Goal: Navigation & Orientation: Find specific page/section

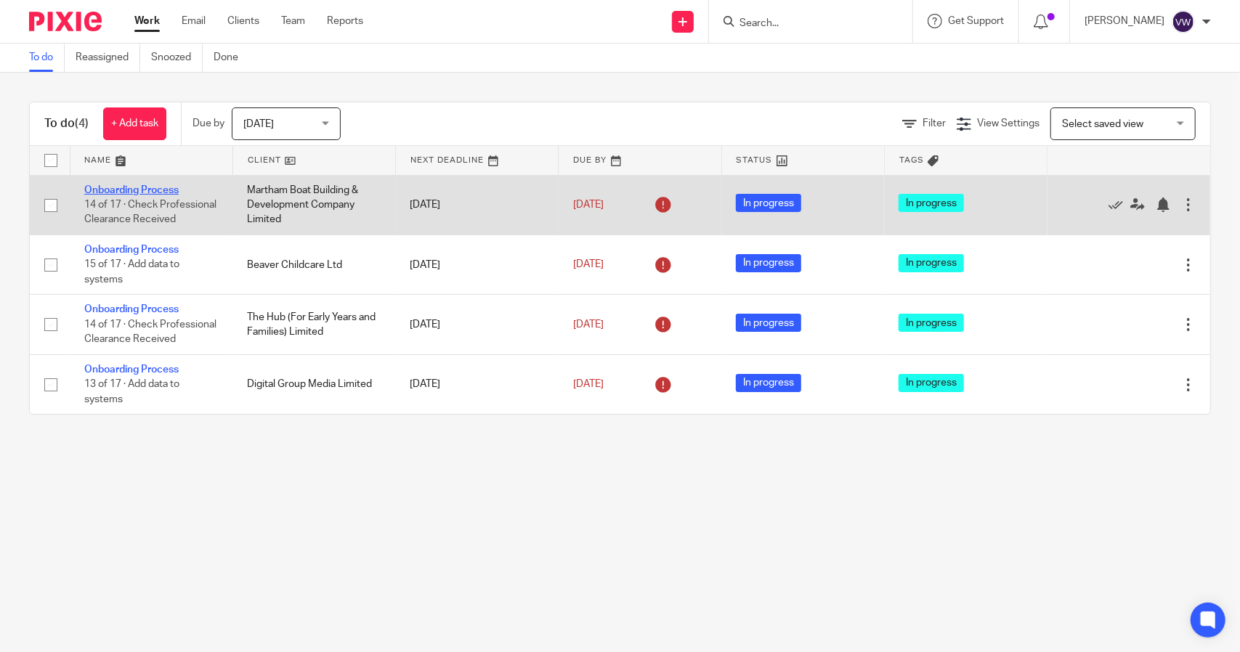
click at [143, 185] on link "Onboarding Process" at bounding box center [131, 190] width 94 height 10
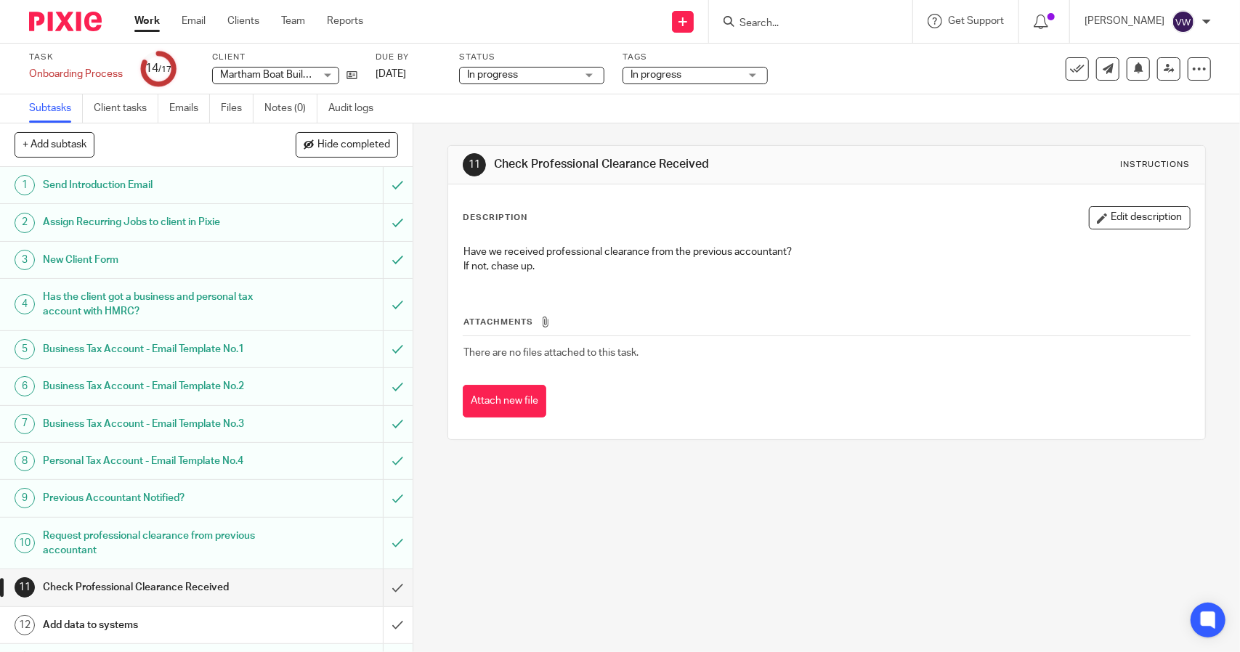
click at [232, 11] on div "Work Email Clients Team Reports Work Email Clients Team Reports Settings" at bounding box center [252, 21] width 265 height 43
click at [231, 21] on link "Clients" at bounding box center [243, 21] width 32 height 15
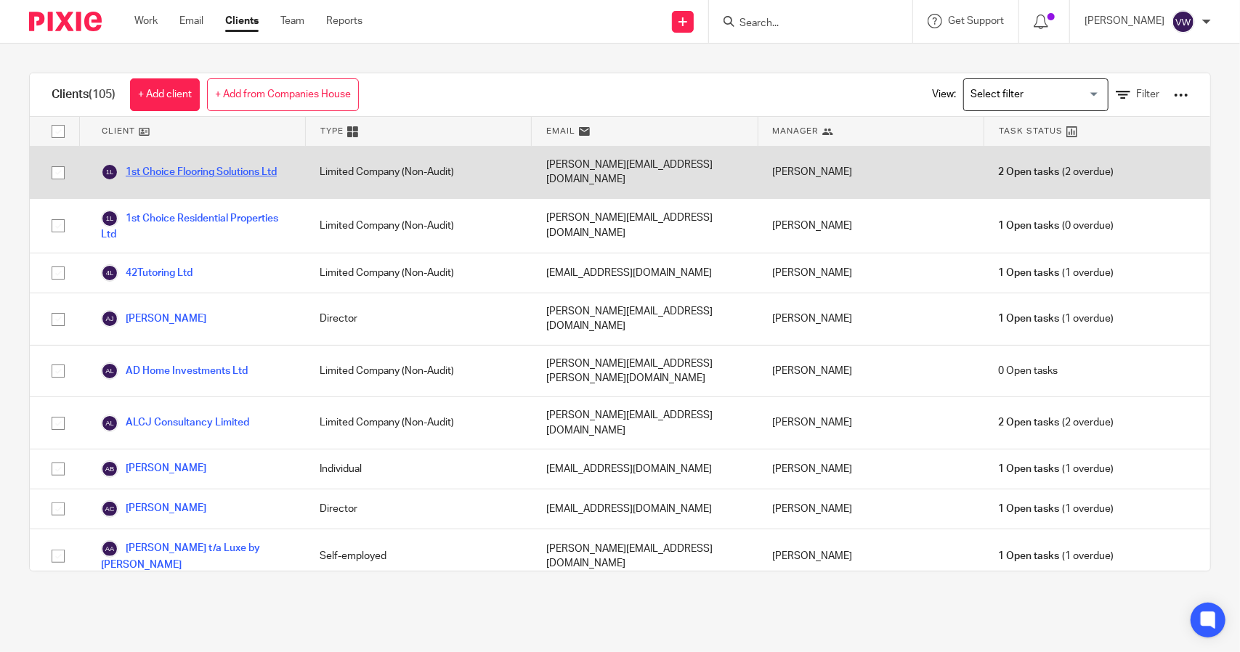
click at [237, 171] on link "1st Choice Flooring Solutions Ltd" at bounding box center [189, 171] width 176 height 17
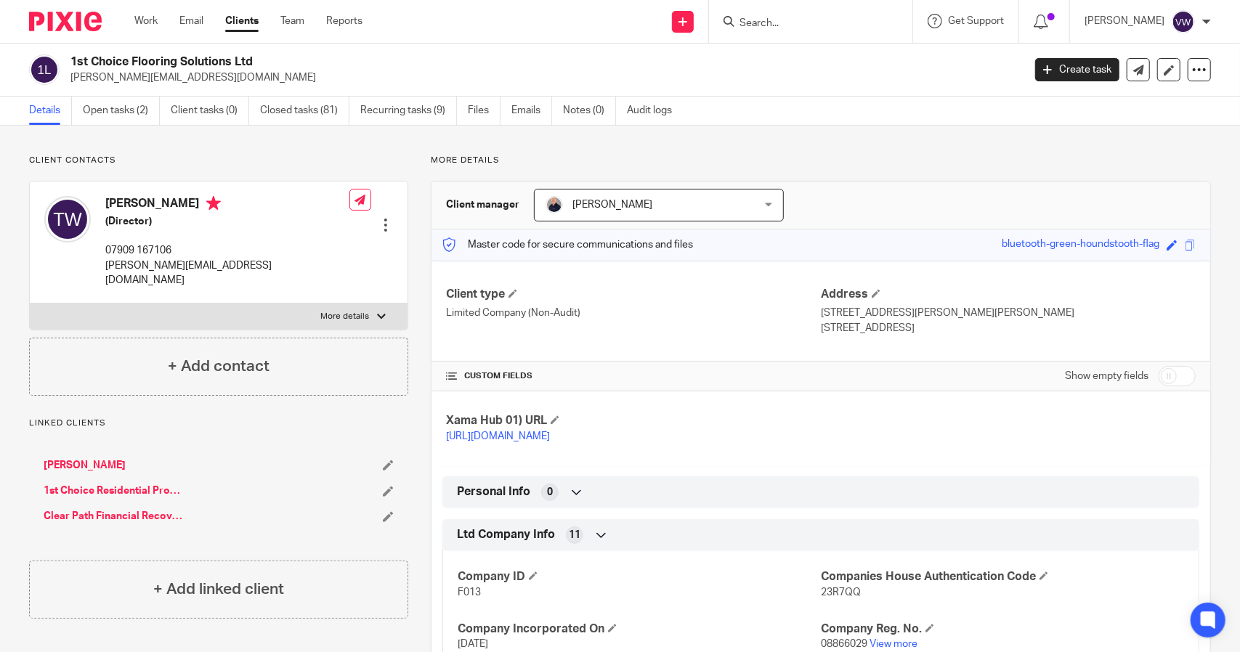
click at [391, 422] on div "Linked clients Thomas Woodcock 1st Choice Residential Properties Ltd Clear Path…" at bounding box center [218, 478] width 379 height 121
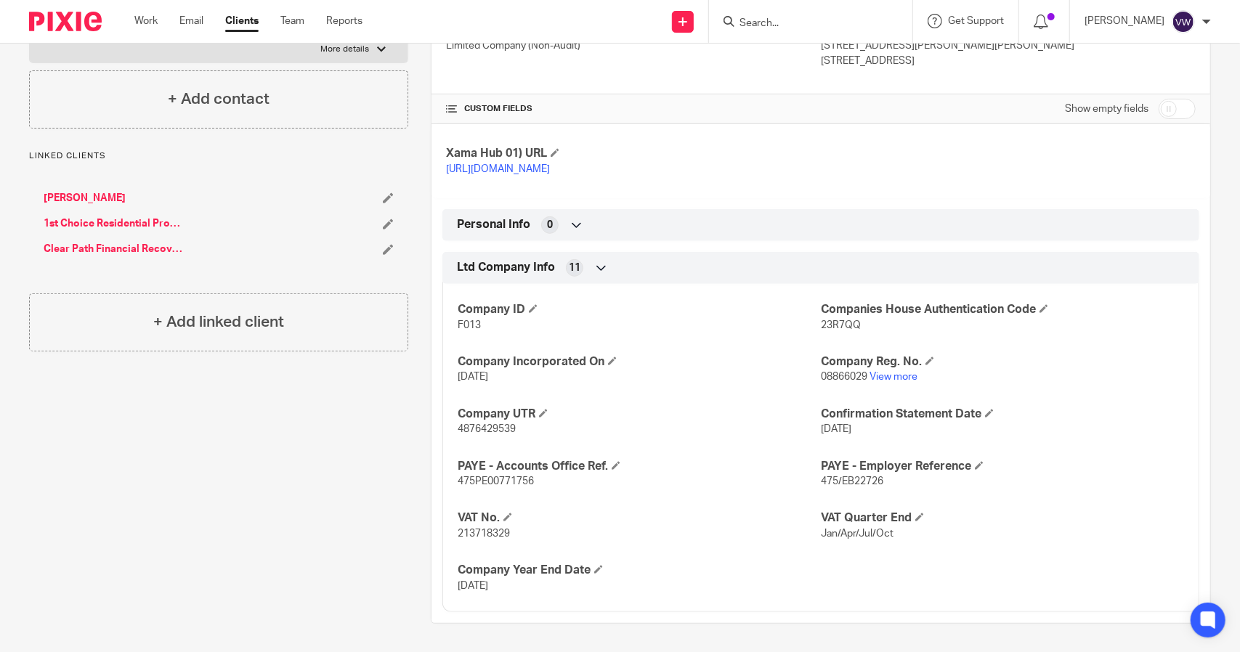
scroll to position [280, 0]
